Goal: Task Accomplishment & Management: Use online tool/utility

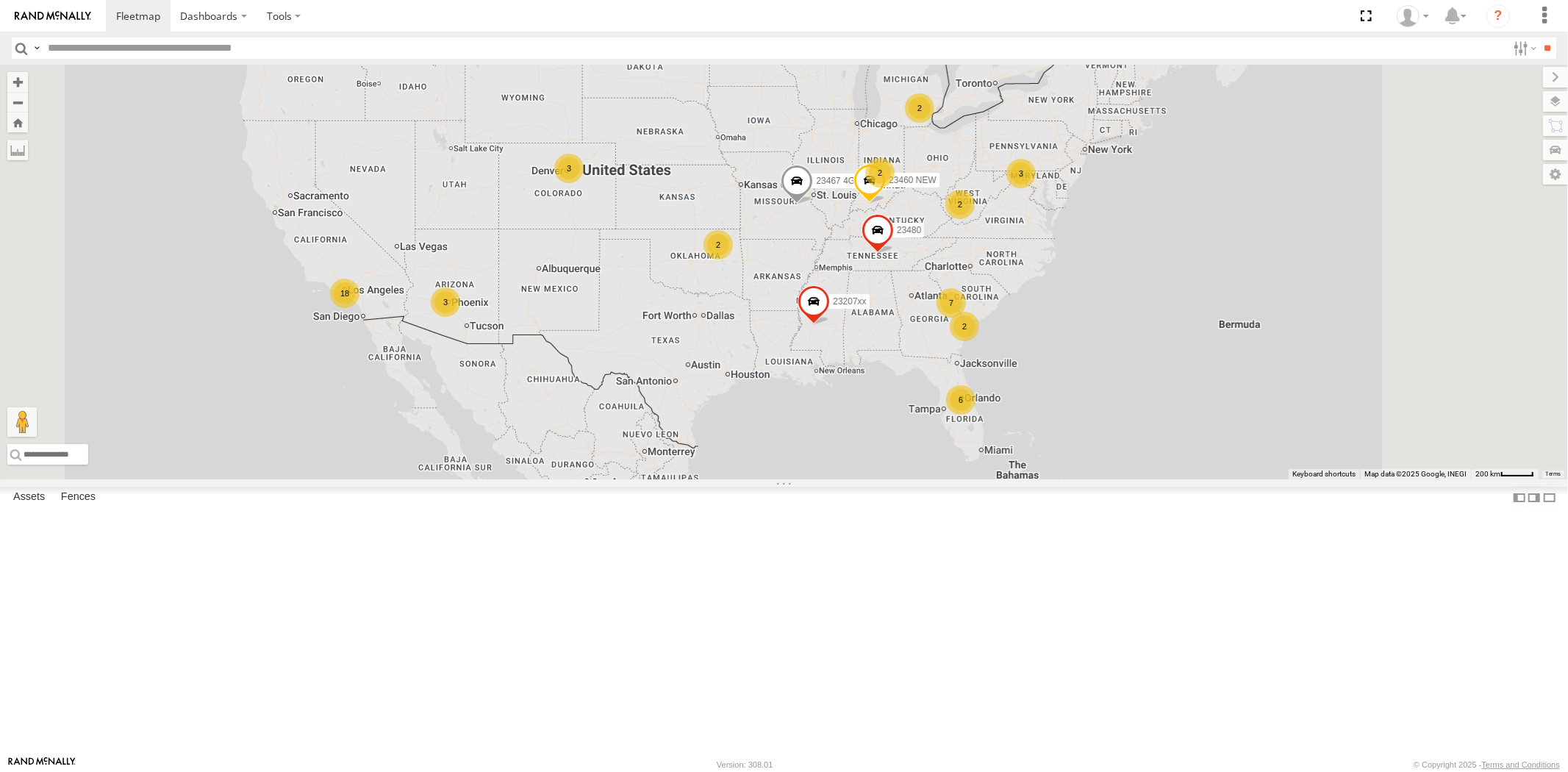
drag, startPoint x: 1032, startPoint y: 317, endPoint x: 916, endPoint y: 335, distance: 117.4
click at [916, 335] on div "23207xx 23480 23467 4G 6 3 18 3 7 2 3 2 2 2 2 23460 NEW" at bounding box center [784, 272] width 1568 height 415
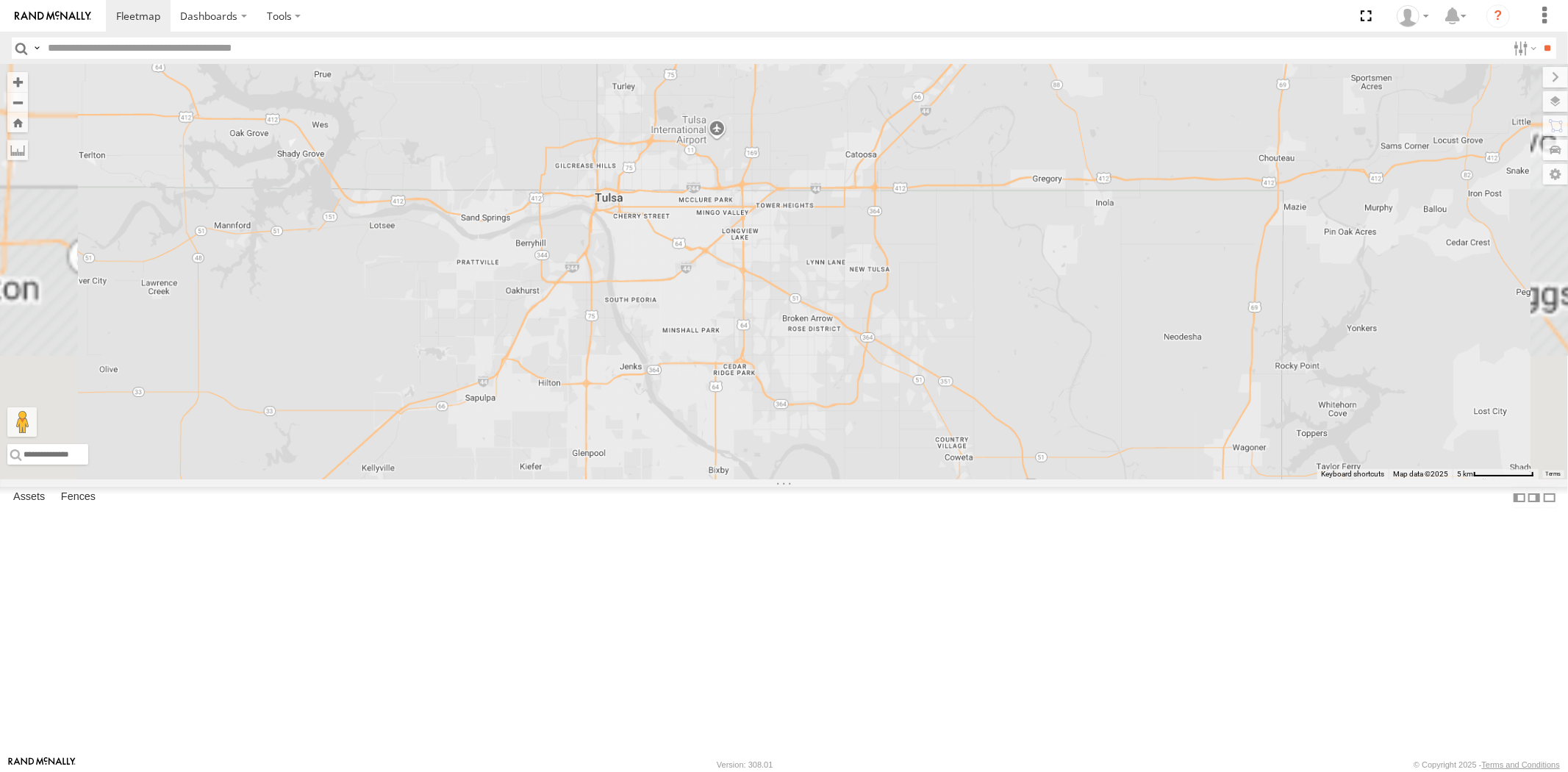
drag, startPoint x: 866, startPoint y: 229, endPoint x: 887, endPoint y: 405, distance: 177.2
click at [890, 427] on div "23207xx 23480 23460 NEW 23467 4G" at bounding box center [784, 272] width 1568 height 415
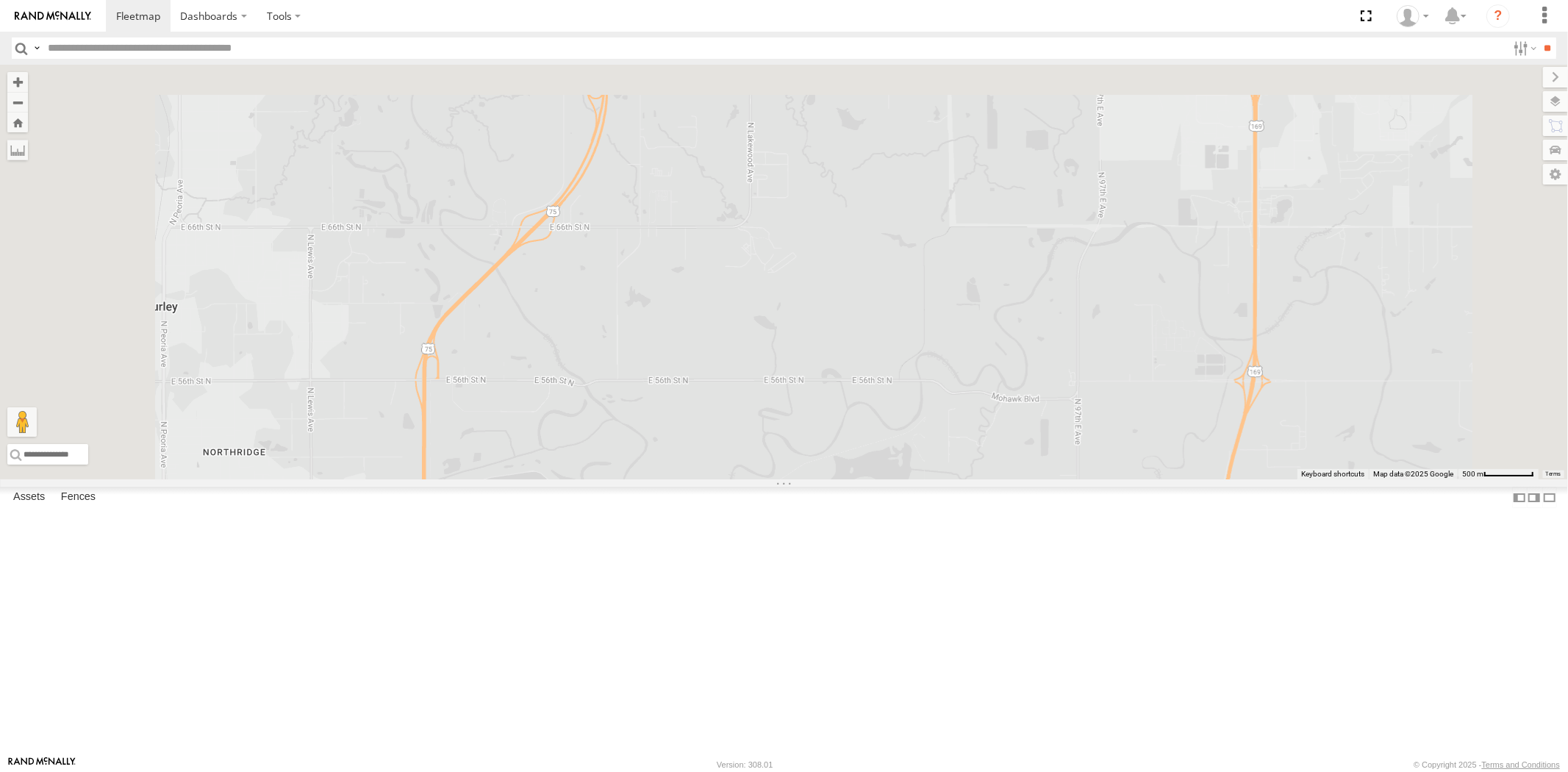
drag, startPoint x: 810, startPoint y: 185, endPoint x: 861, endPoint y: 456, distance: 275.8
click at [859, 456] on div "23207xx 23480 23460 NEW 23467 4G" at bounding box center [784, 272] width 1568 height 415
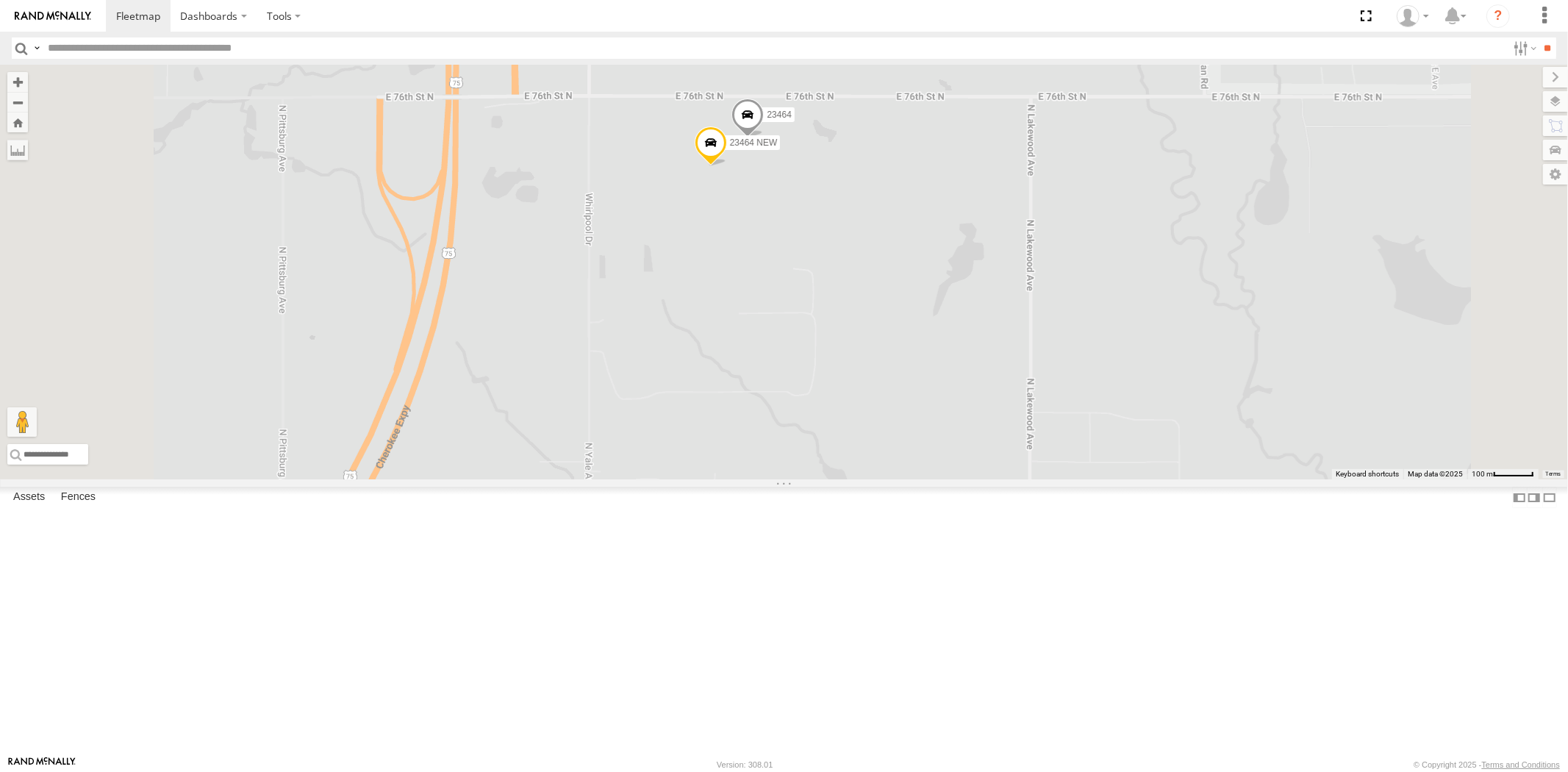
drag, startPoint x: 873, startPoint y: 300, endPoint x: 883, endPoint y: 458, distance: 158.3
click at [883, 458] on div "23207xx 23480 23460 NEW 23467 4G 23464 23464 NEW" at bounding box center [784, 272] width 1568 height 415
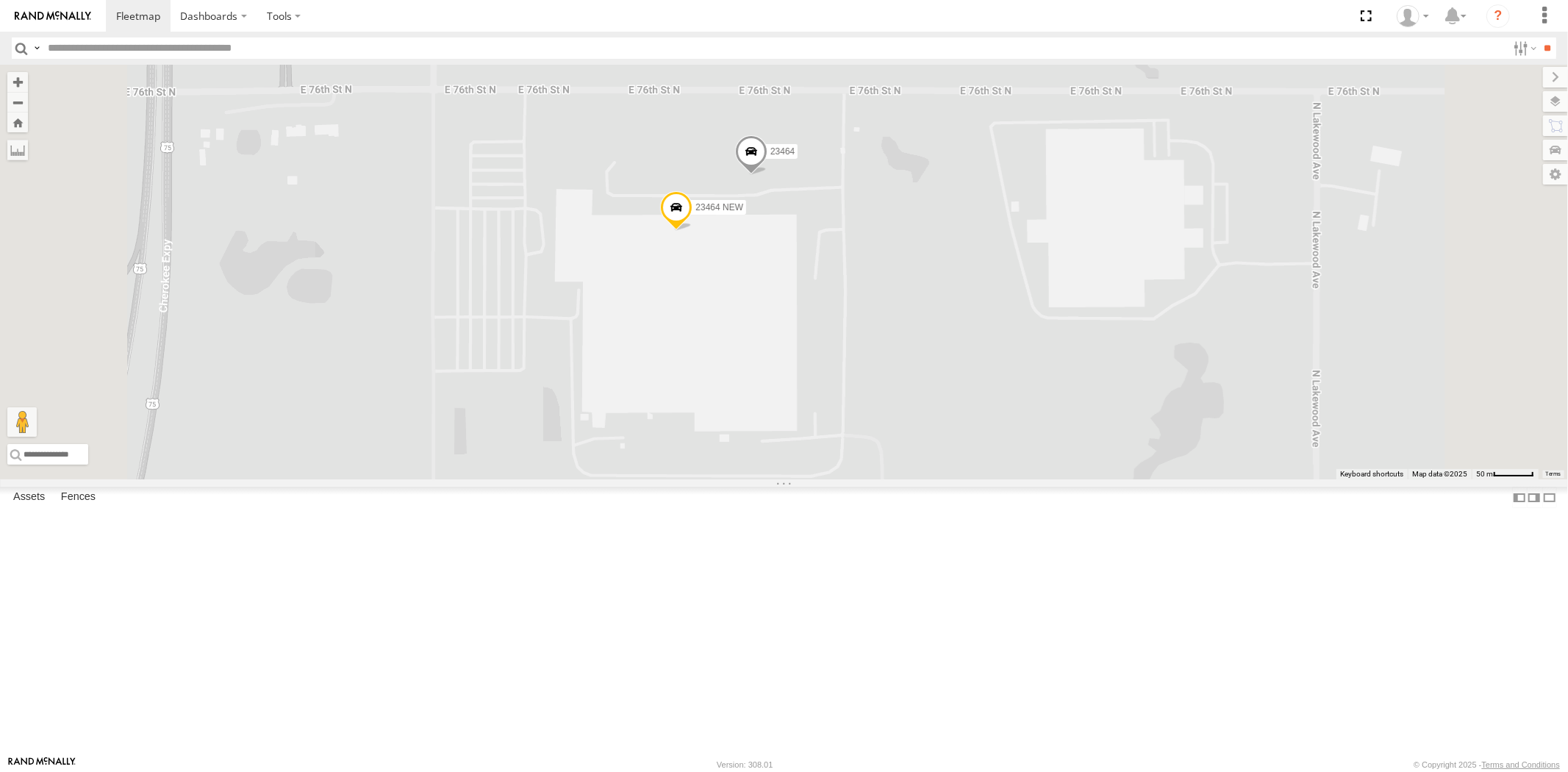
drag, startPoint x: 961, startPoint y: 349, endPoint x: 936, endPoint y: 423, distance: 78.1
click at [936, 423] on div "23207xx 23480 23460 NEW 23467 4G 23464 23464 NEW" at bounding box center [784, 272] width 1568 height 415
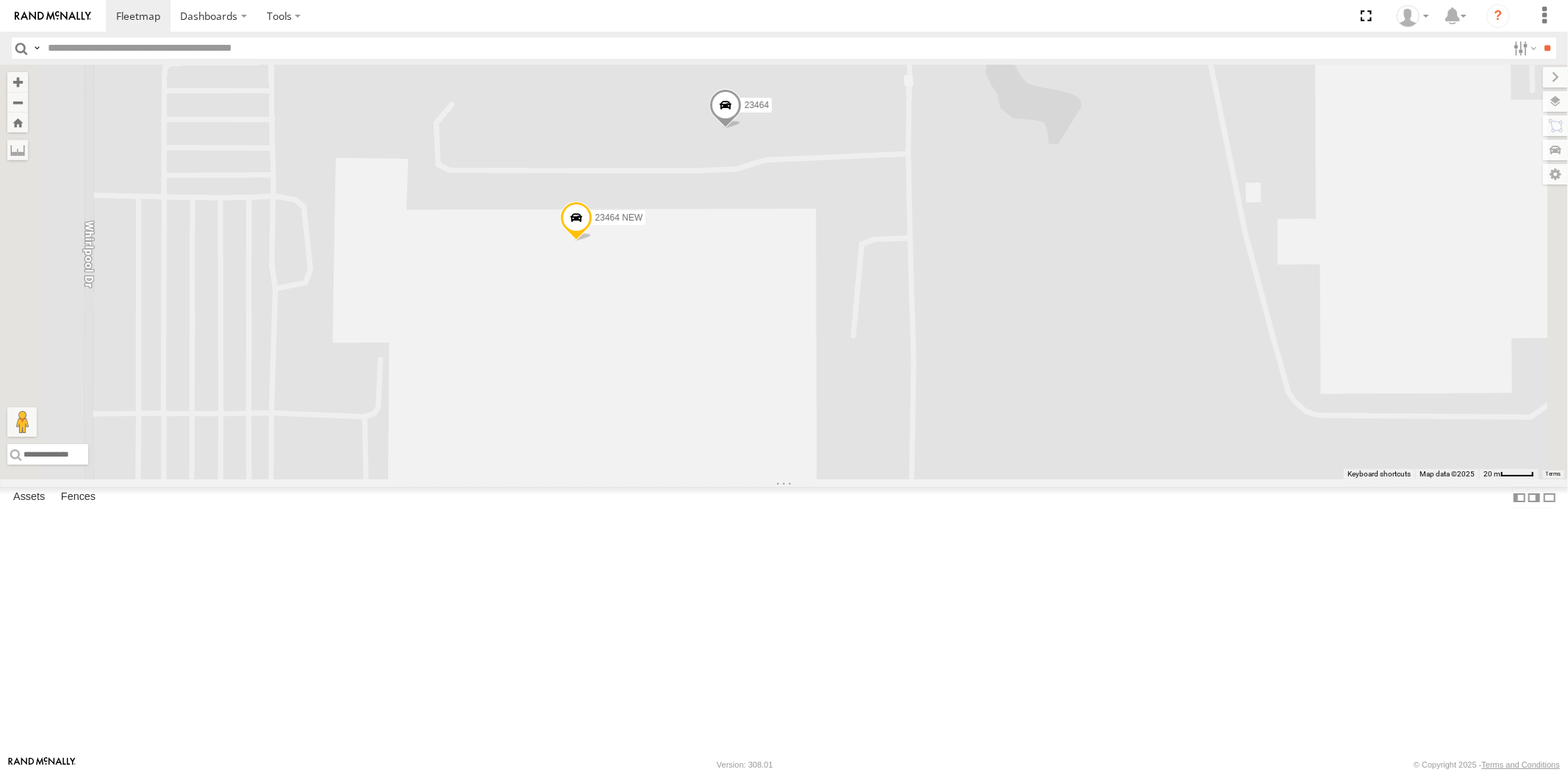
click at [592, 241] on span at bounding box center [575, 221] width 33 height 40
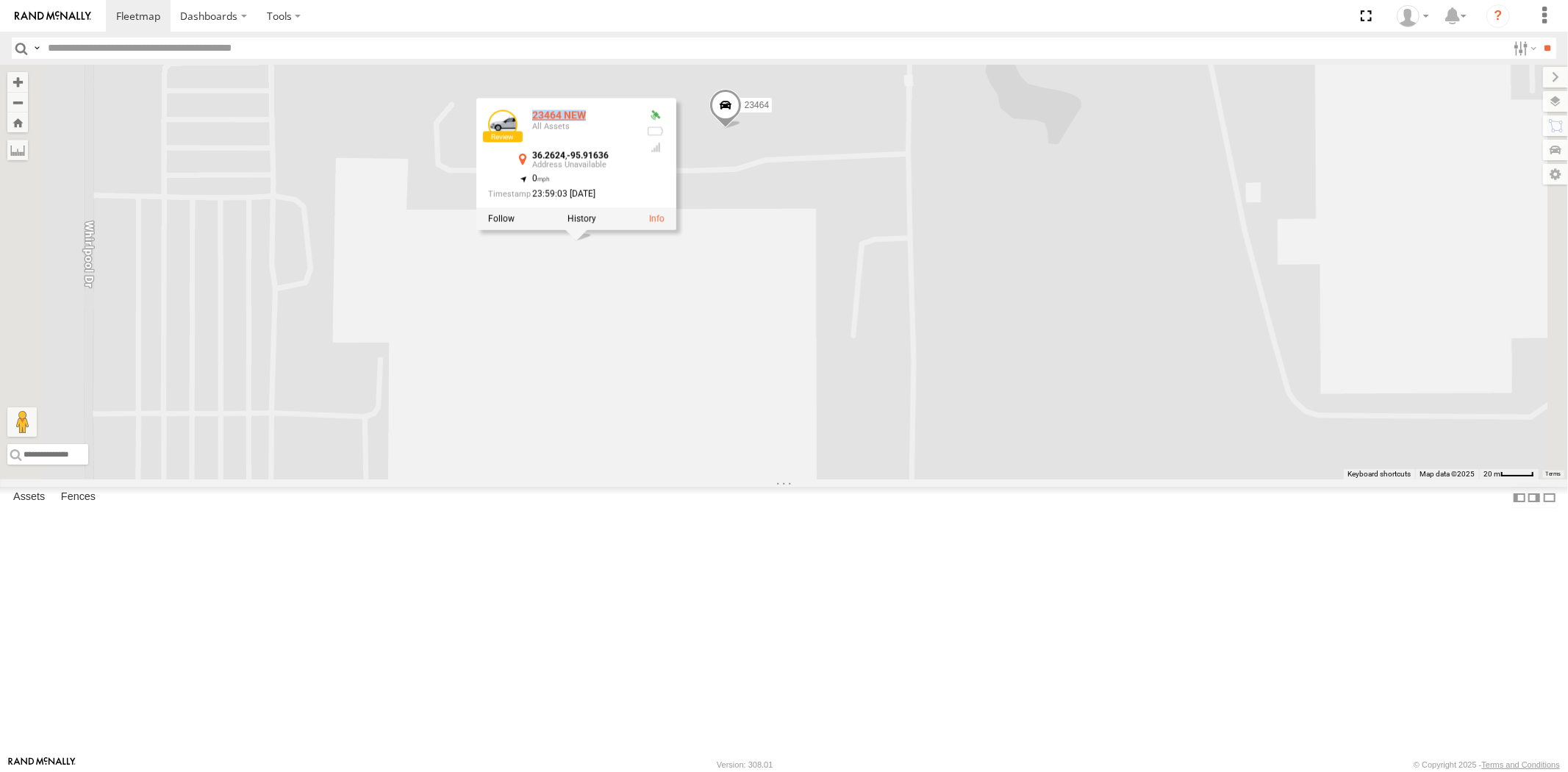
drag, startPoint x: 771, startPoint y: 255, endPoint x: 716, endPoint y: 255, distance: 55.0
click at [634, 121] on div "23464 NEW" at bounding box center [583, 115] width 103 height 11
copy div "23464 NEW"
click at [676, 230] on div "23464 NEW All Assets 36.2624 , -95.91636 0 23:59:03 [DATE]" at bounding box center [575, 164] width 200 height 132
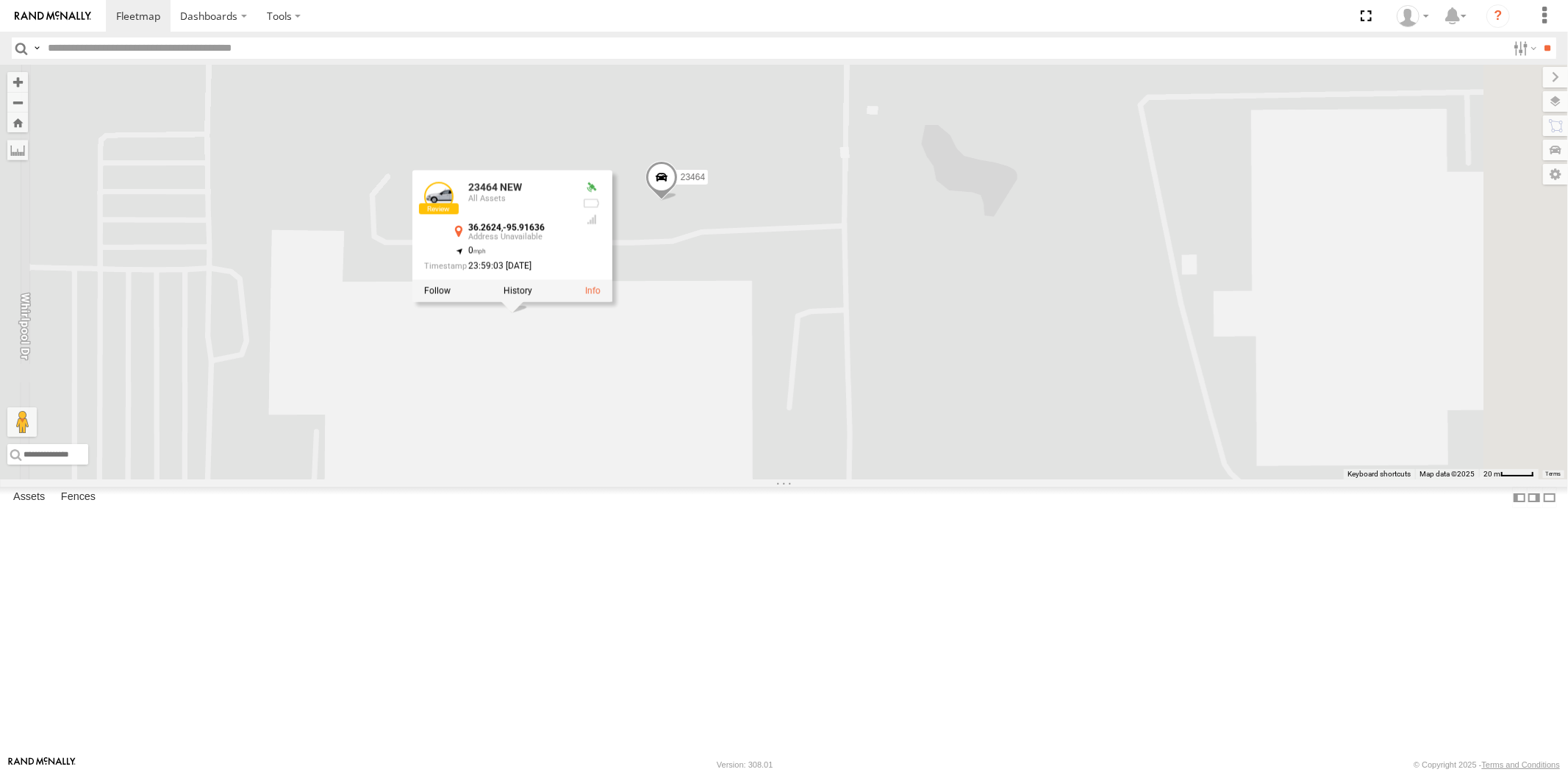
drag, startPoint x: 935, startPoint y: 353, endPoint x: 891, endPoint y: 403, distance: 66.6
click at [891, 403] on div "23207xx 23480 23460 NEW 23467 4G 23464 23464 NEW 23464 NEW All Assets 36.2624 ,…" at bounding box center [784, 272] width 1568 height 415
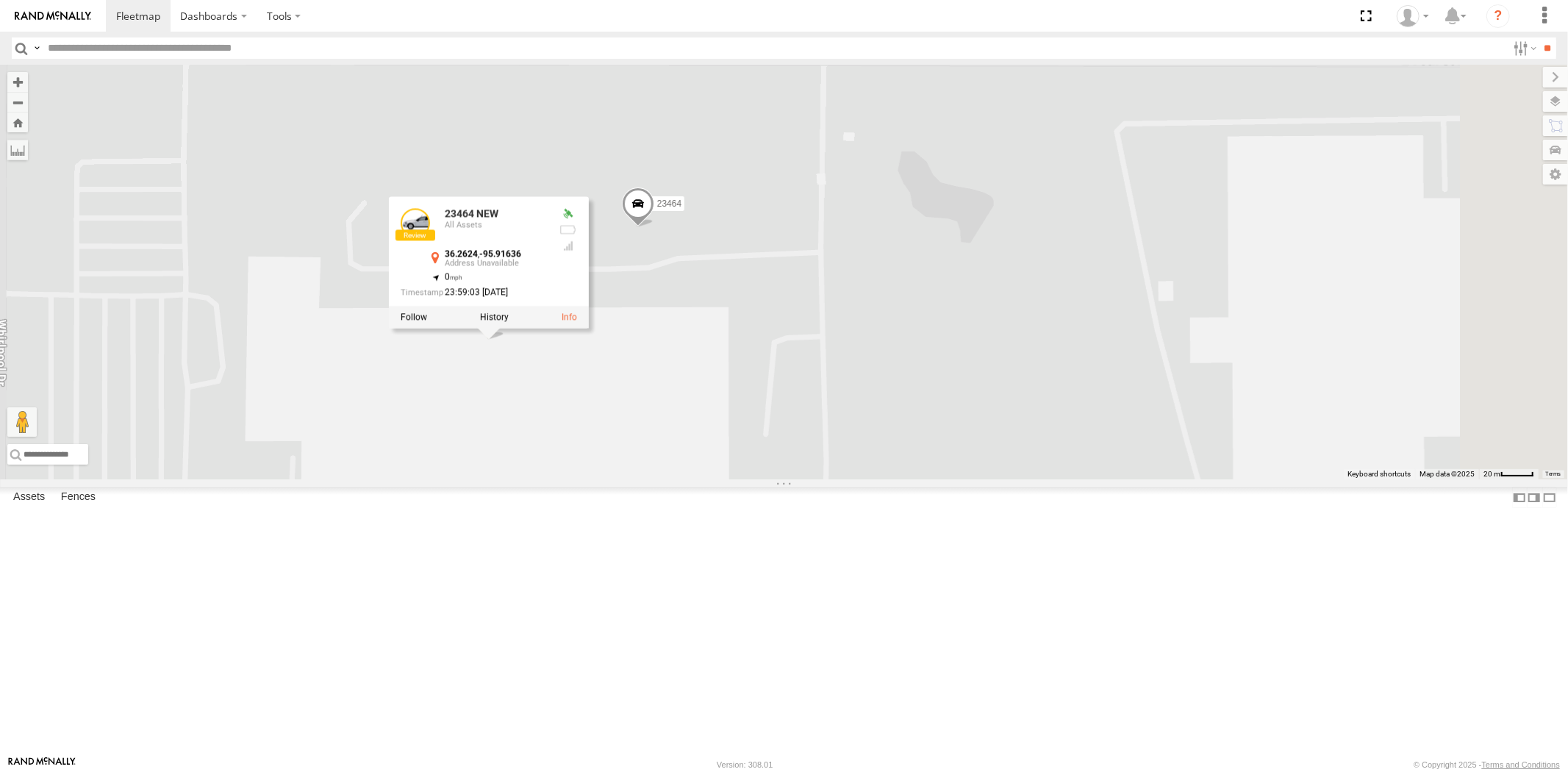
click at [836, 421] on div "23207xx 23480 23460 NEW 23467 4G 23464 23464 NEW 23464 NEW All Assets 36.2624 ,…" at bounding box center [784, 272] width 1568 height 415
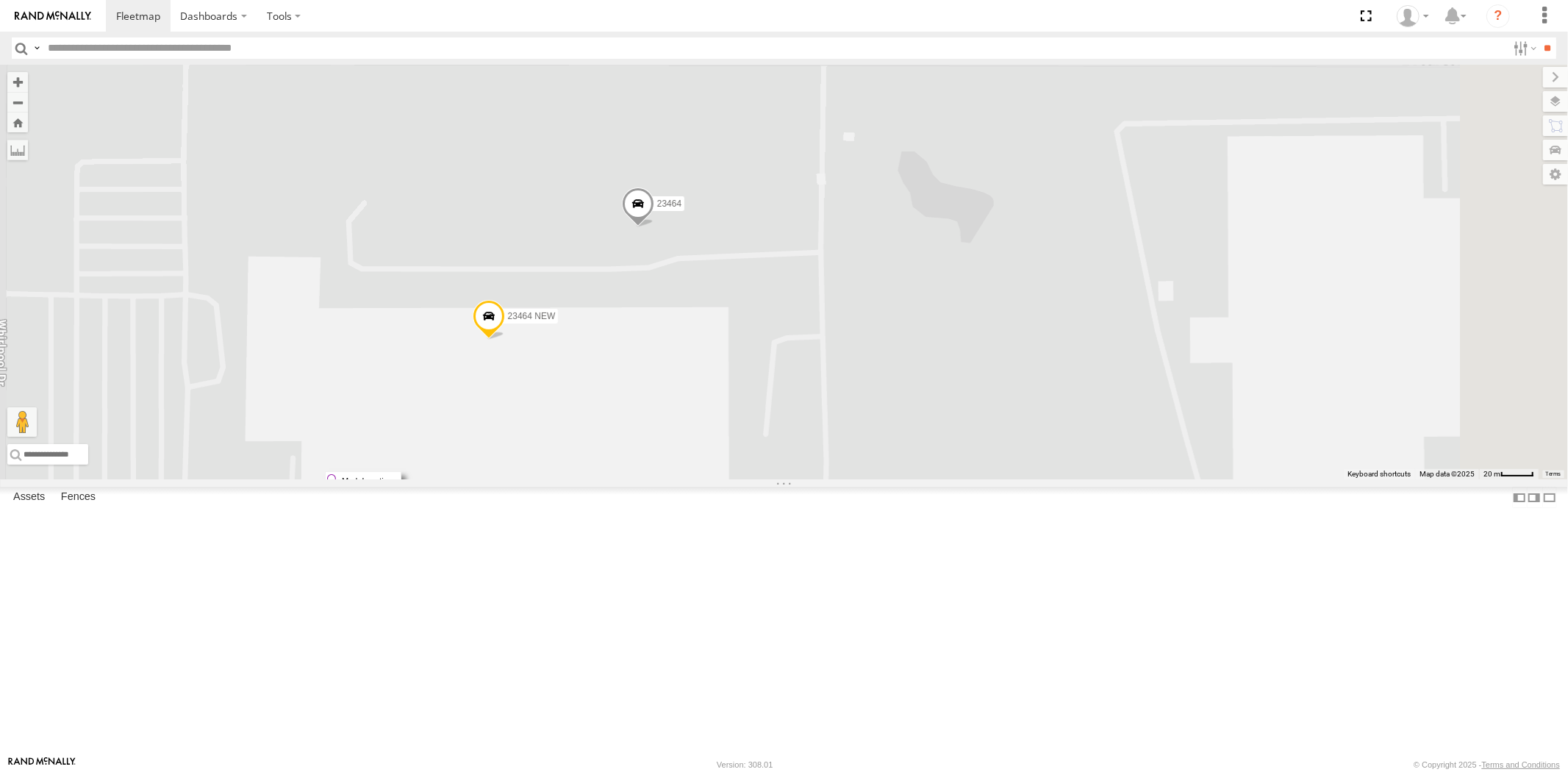
drag, startPoint x: 693, startPoint y: 472, endPoint x: 711, endPoint y: 478, distance: 19.0
click at [401, 478] on label "Mark Location" at bounding box center [364, 480] width 75 height 17
click at [525, 333] on span at bounding box center [509, 313] width 33 height 40
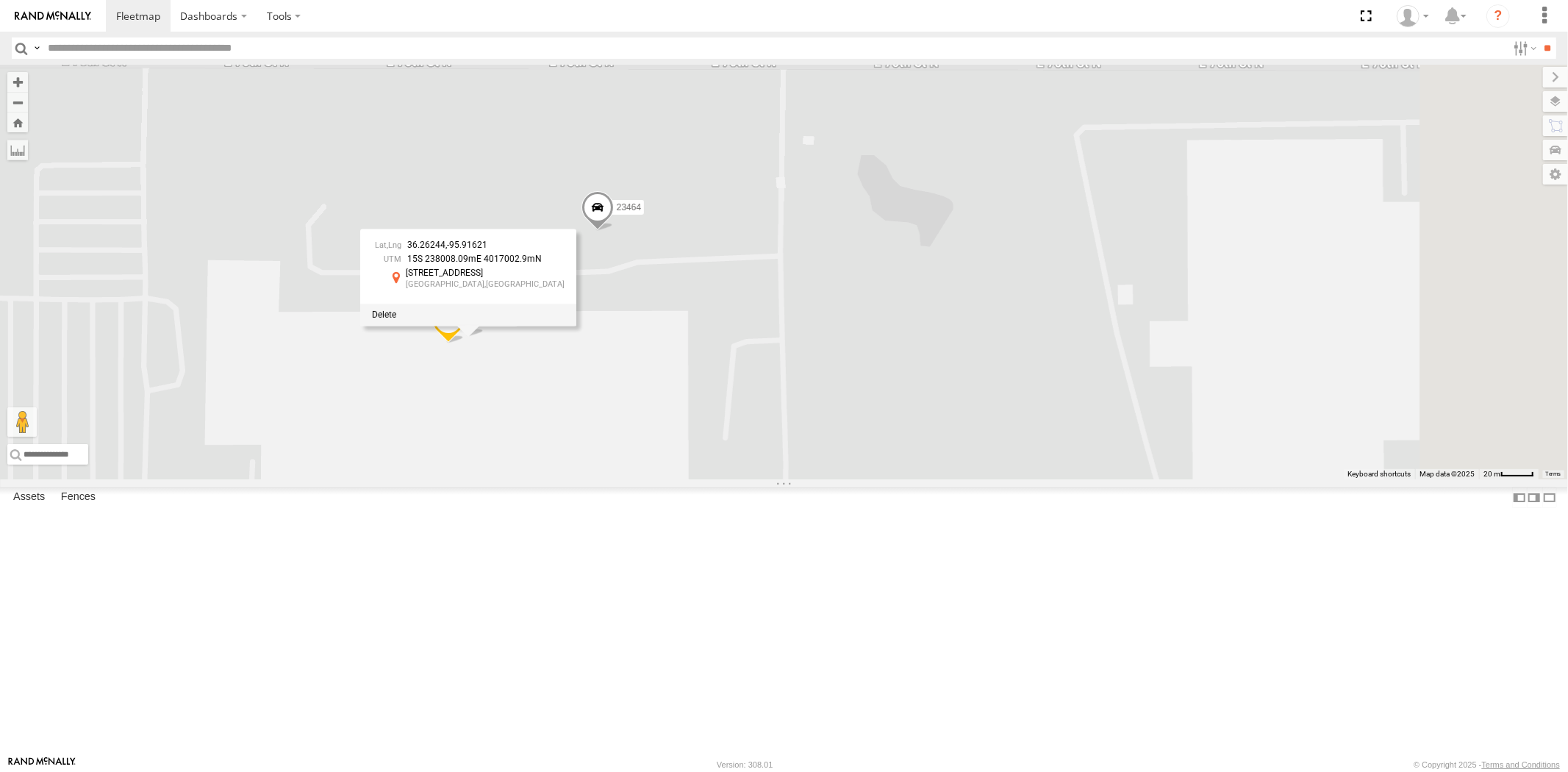
drag, startPoint x: 731, startPoint y: 381, endPoint x: 687, endPoint y: 384, distance: 44.1
click at [564, 251] on div "36.26244 , -95.91621" at bounding box center [467, 246] width 193 height 10
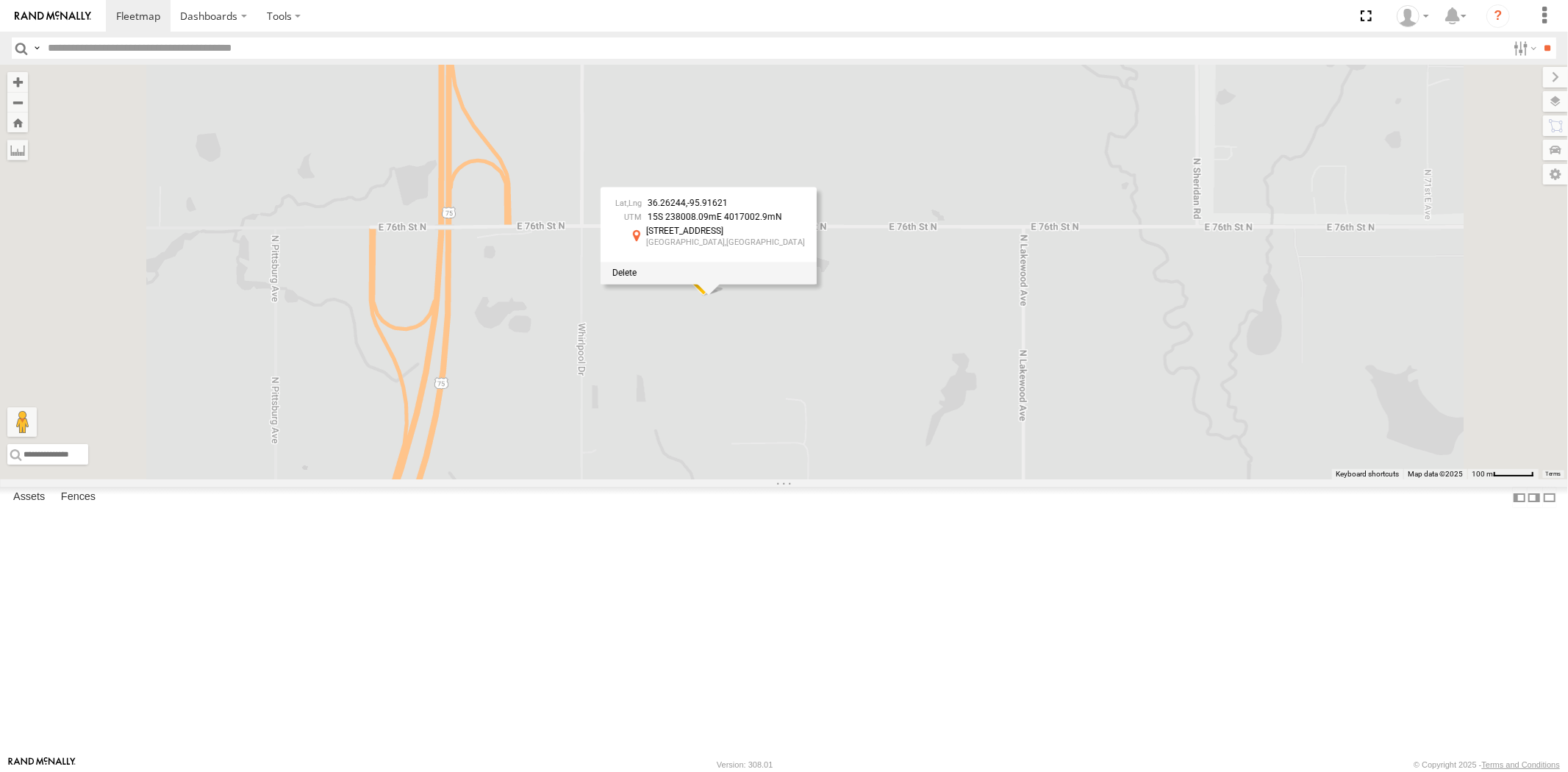
click at [1067, 412] on div "23207xx 23480 23460 NEW 23467 4G 23464 23464 NEW 36.26244 , -95.91621 15S 23800…" at bounding box center [784, 272] width 1568 height 415
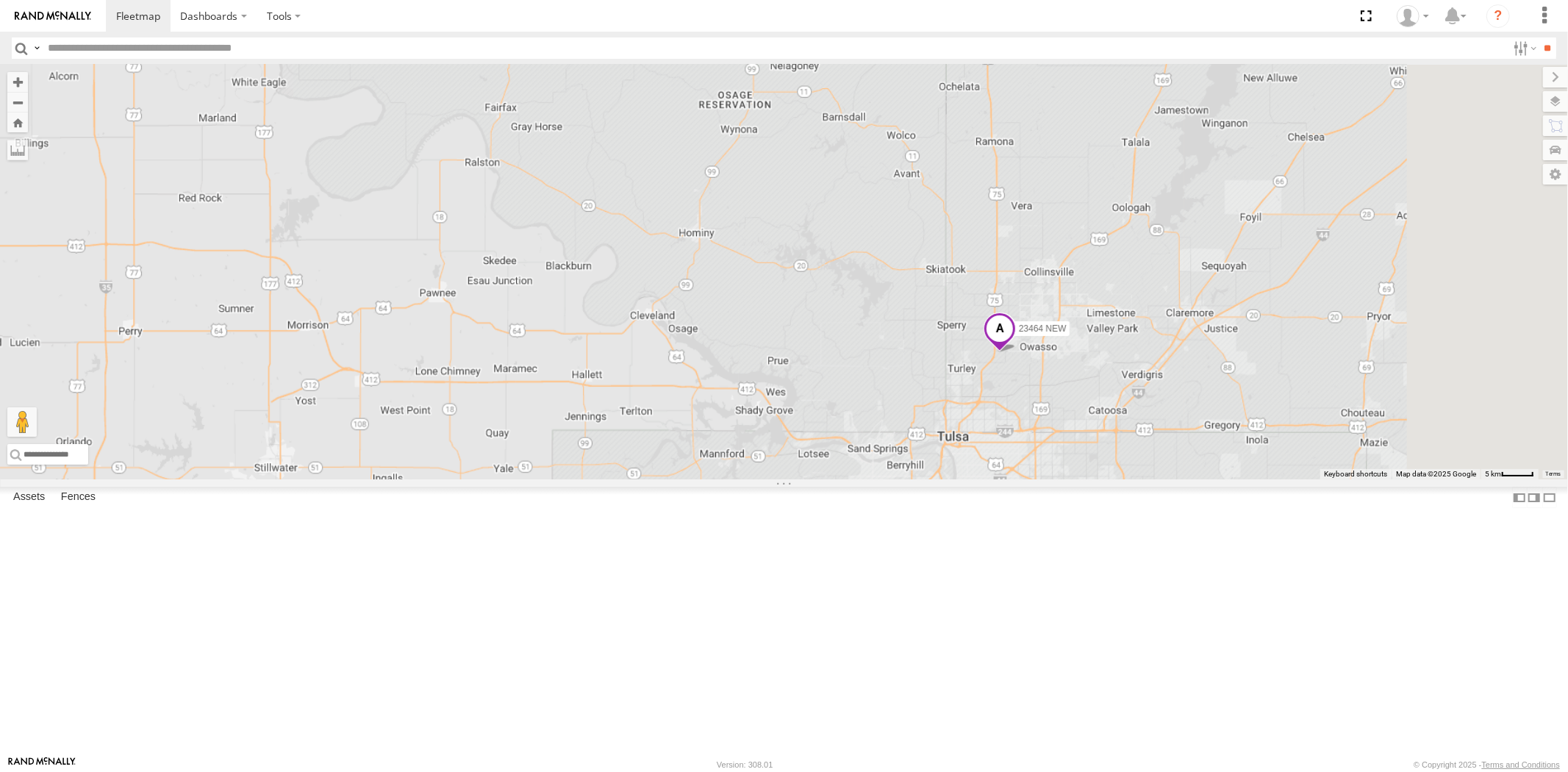
drag, startPoint x: 1320, startPoint y: 524, endPoint x: 1150, endPoint y: 531, distance: 170.1
click at [1192, 479] on div "23207xx 23480 23460 NEW 23467 4G 23464 23464 NEW" at bounding box center [784, 272] width 1568 height 415
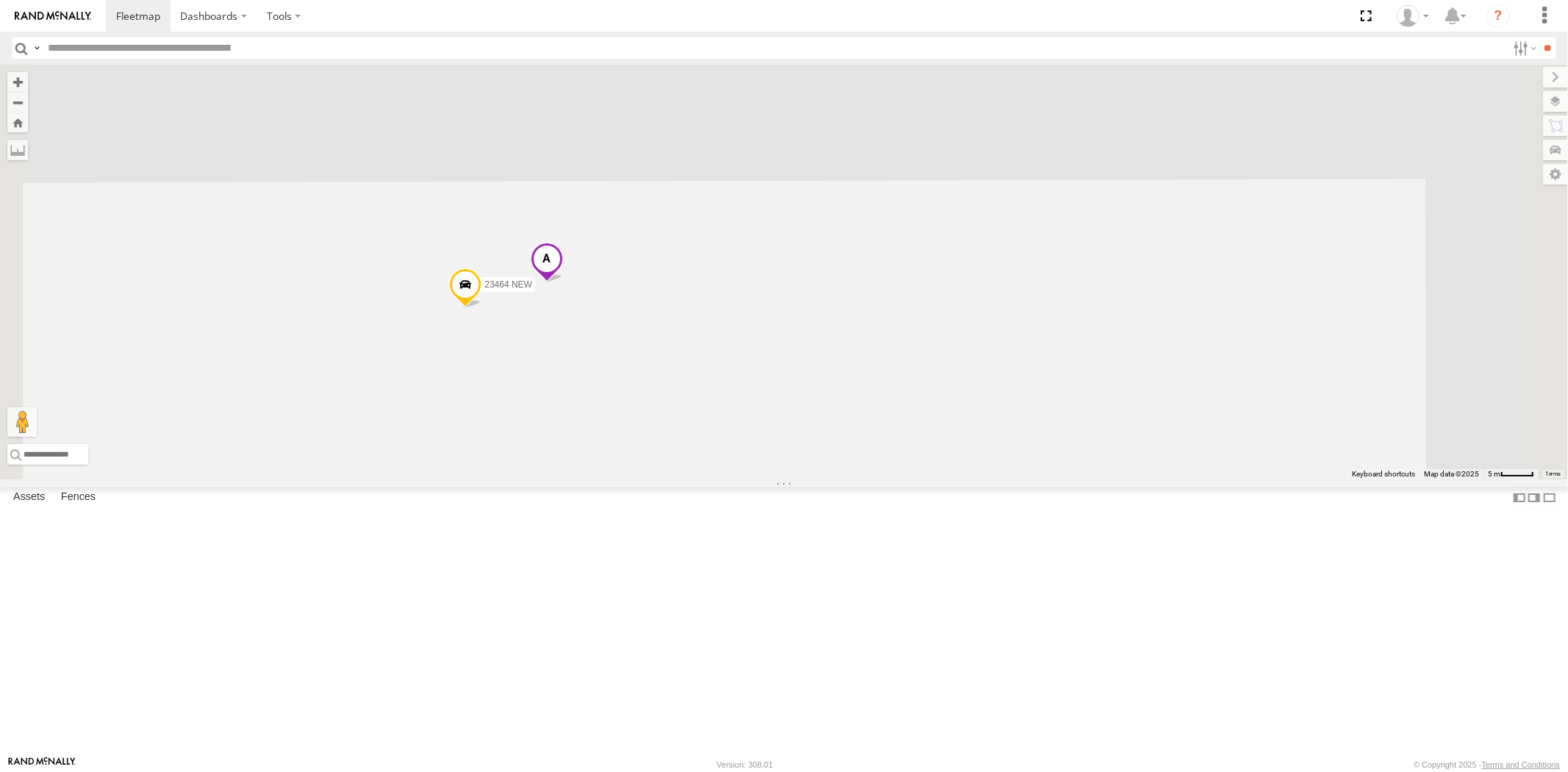
click at [731, 472] on div "23207xx 23480 23460 NEW 23467 4G 23464 NEW" at bounding box center [784, 272] width 1568 height 415
drag, startPoint x: 816, startPoint y: 371, endPoint x: 780, endPoint y: 490, distance: 124.3
click at [780, 479] on div "23207xx 23480 23460 NEW 23467 4G 23464 NEW" at bounding box center [784, 272] width 1568 height 415
